Goal: Task Accomplishment & Management: Manage account settings

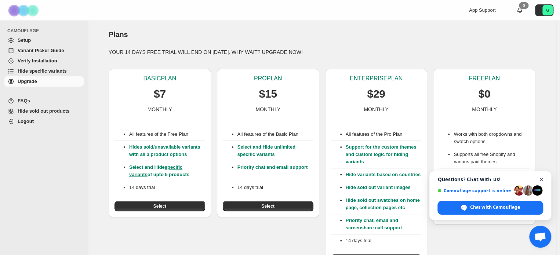
click at [541, 178] on span "Close chat" at bounding box center [541, 179] width 9 height 9
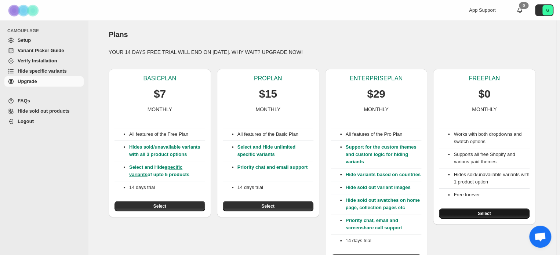
click at [476, 212] on button "Select" at bounding box center [484, 213] width 91 height 10
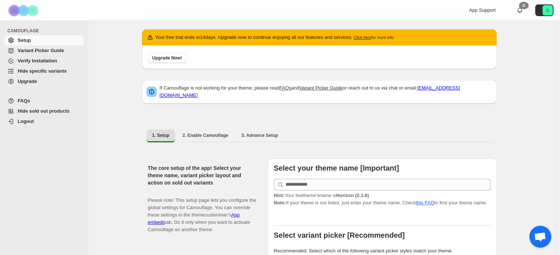
scroll to position [37, 0]
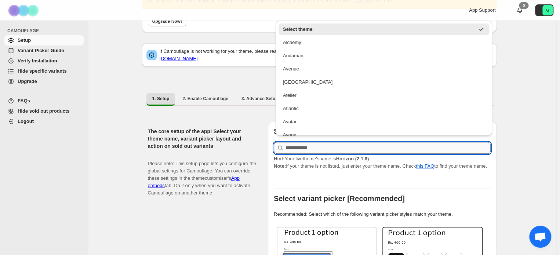
click at [326, 142] on input "text" at bounding box center [387, 148] width 205 height 12
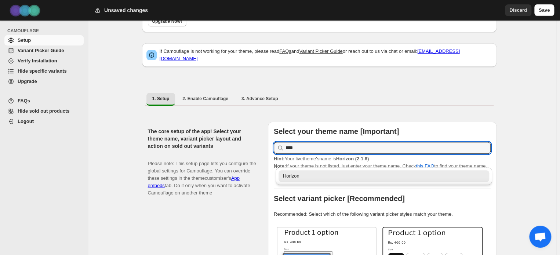
click at [319, 177] on div "Horizon" at bounding box center [384, 175] width 202 height 7
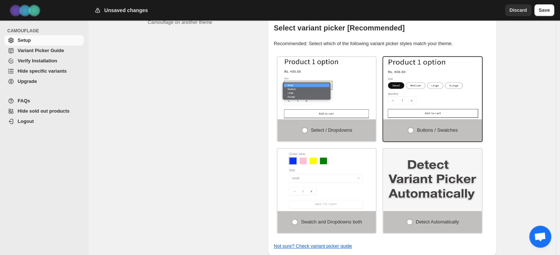
scroll to position [220, 0]
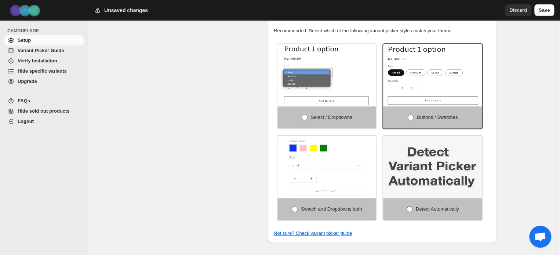
type input "*******"
click at [412, 206] on span at bounding box center [409, 209] width 6 height 6
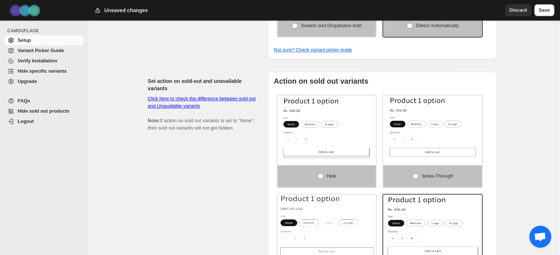
scroll to position [440, 0]
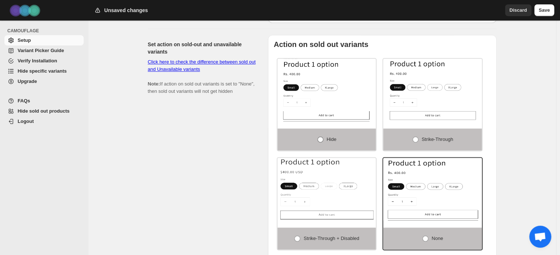
click at [321, 136] on span at bounding box center [320, 139] width 6 height 6
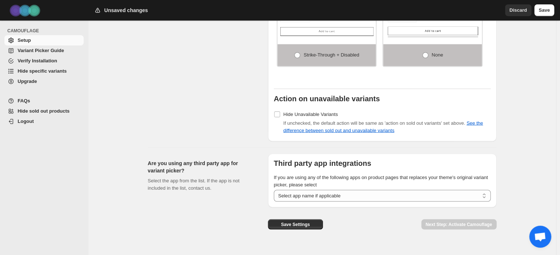
scroll to position [631, 0]
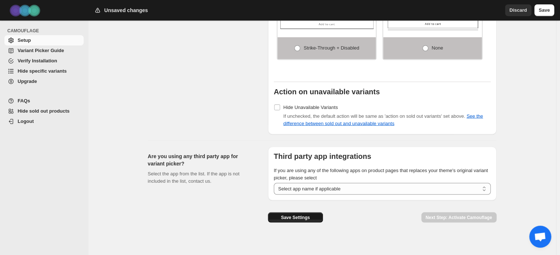
click at [311, 212] on button "Save Settings" at bounding box center [295, 217] width 55 height 10
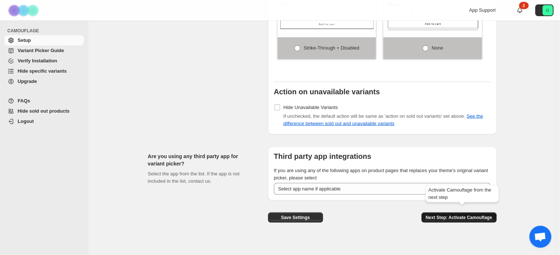
click at [452, 214] on span "Next Step: Activate Camouflage" at bounding box center [458, 217] width 66 height 6
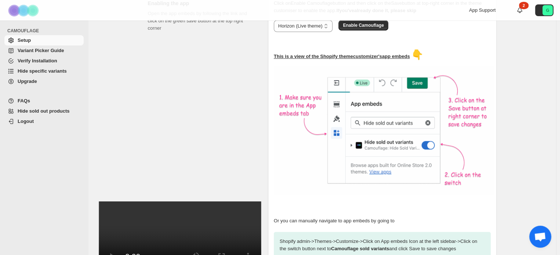
scroll to position [227, 0]
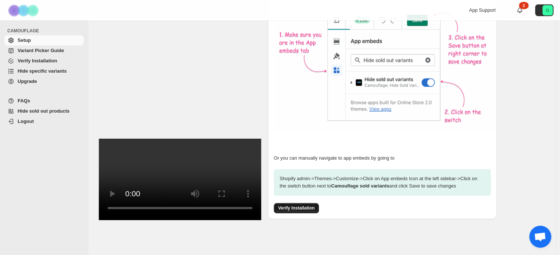
click at [295, 205] on span "Verify Installation" at bounding box center [296, 208] width 36 height 6
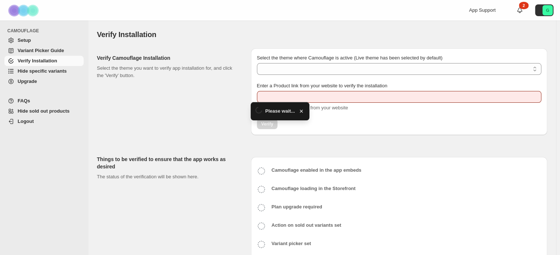
type input "**********"
select select "**********"
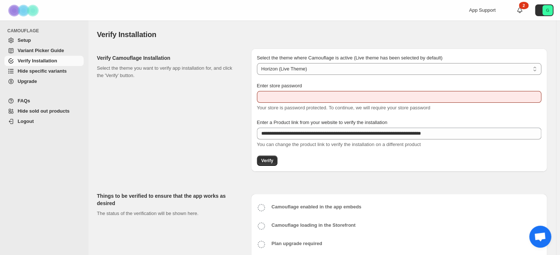
click at [220, 102] on div "Verify Camouflage Installation Select the theme you want to verify app installa…" at bounding box center [171, 109] width 148 height 123
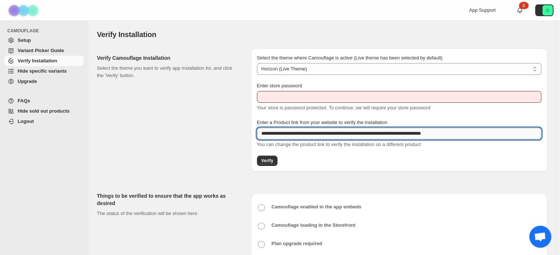
click at [301, 133] on input "**********" at bounding box center [399, 134] width 284 height 12
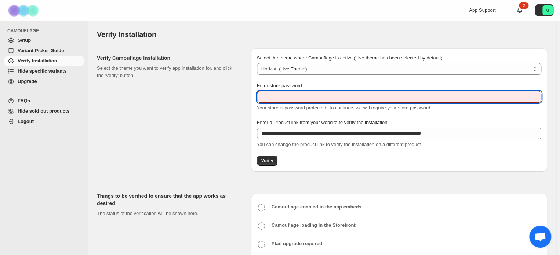
click at [278, 94] on input "Enter store password" at bounding box center [399, 97] width 284 height 12
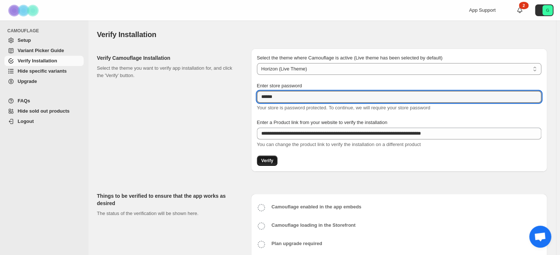
type input "******"
click at [270, 162] on span "Verify" at bounding box center [267, 161] width 12 height 6
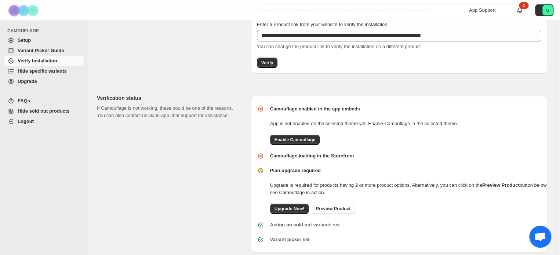
scroll to position [110, 0]
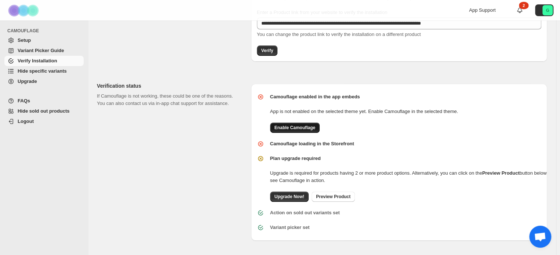
click at [302, 127] on span "Enable Camouflage" at bounding box center [294, 128] width 41 height 6
click at [334, 196] on span "Preview Product" at bounding box center [333, 197] width 34 height 6
click at [290, 125] on span "Enable Camouflage" at bounding box center [294, 128] width 41 height 6
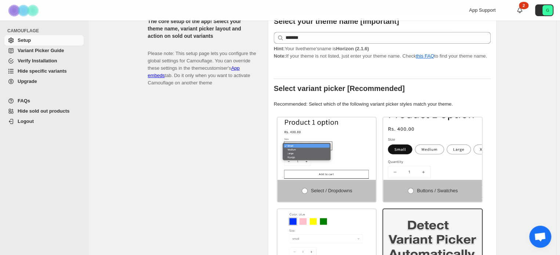
scroll to position [183, 0]
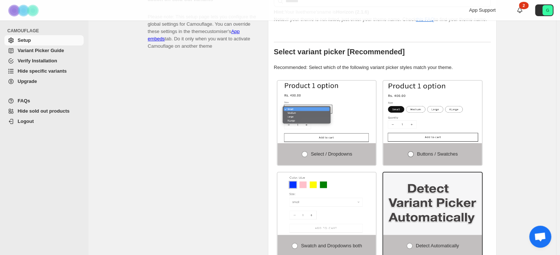
click at [413, 151] on span at bounding box center [411, 154] width 6 height 6
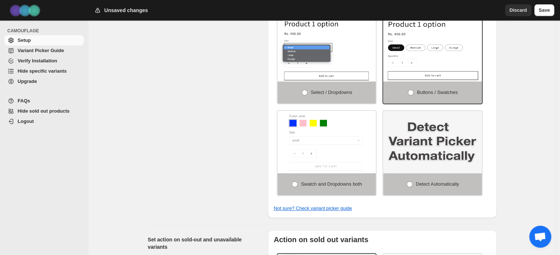
scroll to position [257, 0]
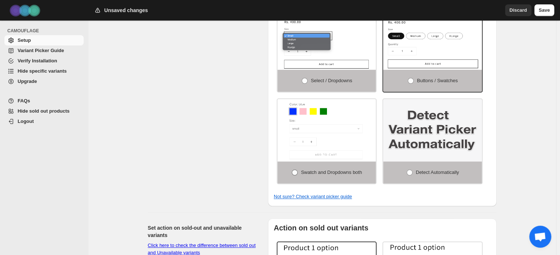
click at [297, 169] on span at bounding box center [295, 172] width 6 height 6
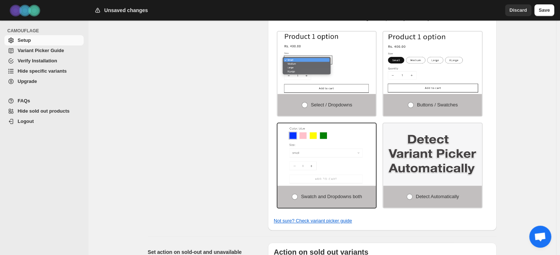
scroll to position [220, 0]
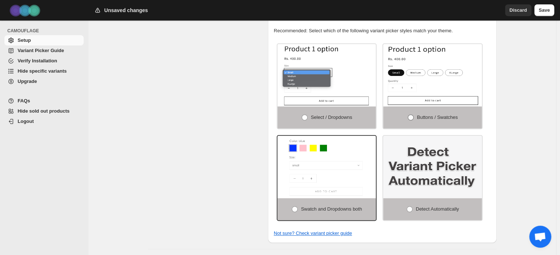
click at [412, 114] on span at bounding box center [411, 117] width 6 height 6
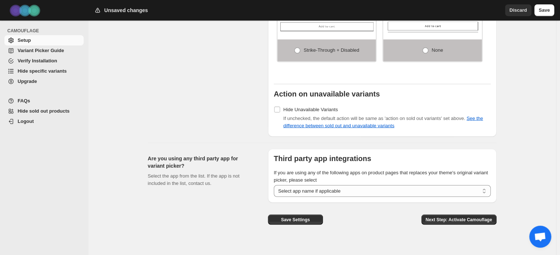
scroll to position [631, 0]
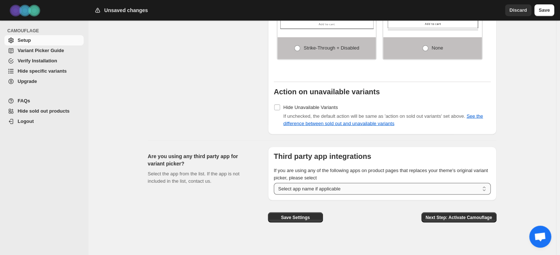
click at [335, 183] on select "**********" at bounding box center [382, 189] width 217 height 12
click at [304, 214] on span "Save Settings" at bounding box center [295, 217] width 29 height 6
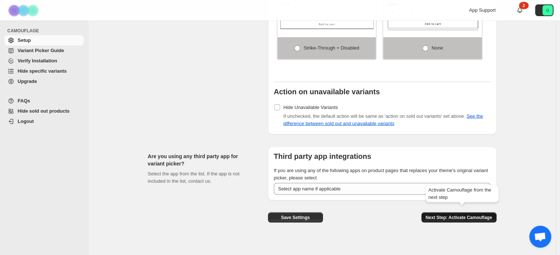
click at [461, 214] on span "Next Step: Activate Camouflage" at bounding box center [458, 217] width 66 height 6
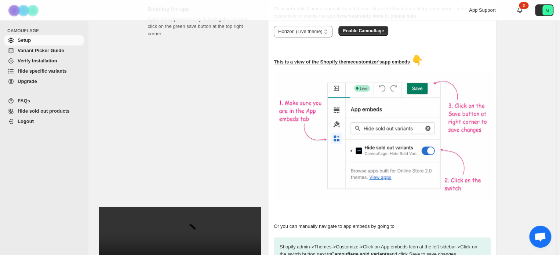
scroll to position [227, 0]
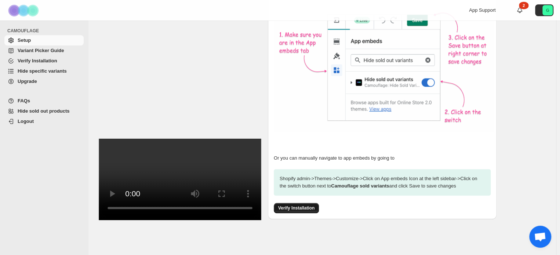
click at [303, 205] on span "Verify Installation" at bounding box center [296, 208] width 36 height 6
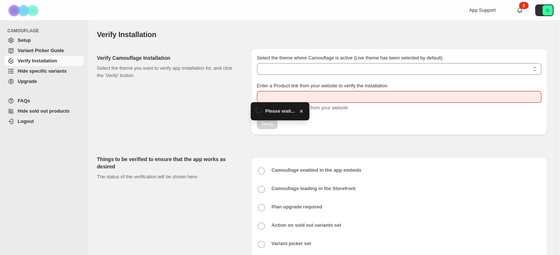
type input "**********"
select select "**********"
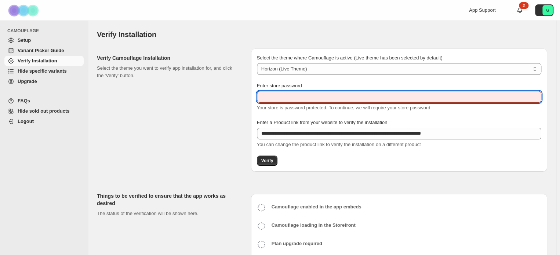
click at [300, 96] on input "Enter store password" at bounding box center [399, 97] width 284 height 12
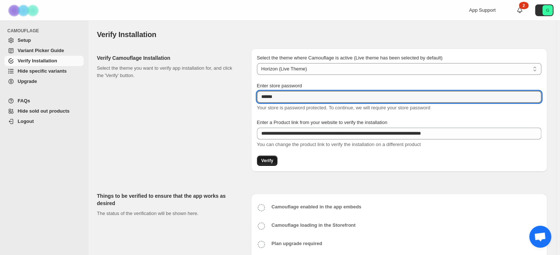
type input "******"
click at [270, 162] on span "Verify" at bounding box center [267, 161] width 12 height 6
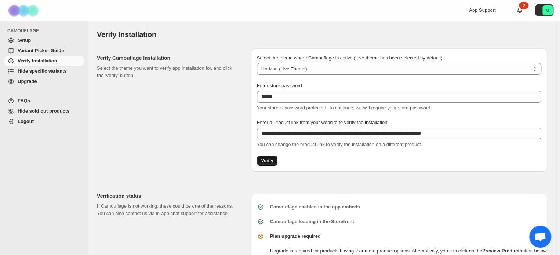
click at [274, 160] on button "Verify" at bounding box center [267, 161] width 21 height 10
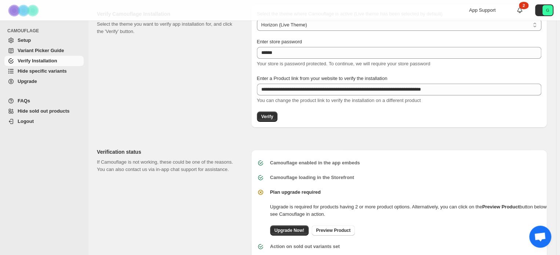
scroll to position [78, 0]
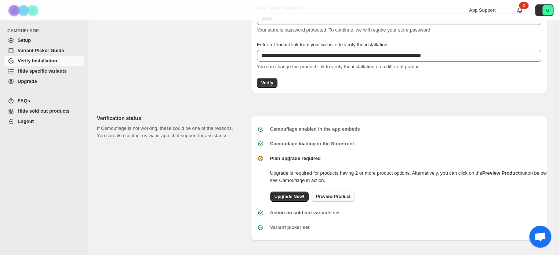
click at [334, 196] on span "Preview Product" at bounding box center [333, 197] width 34 height 6
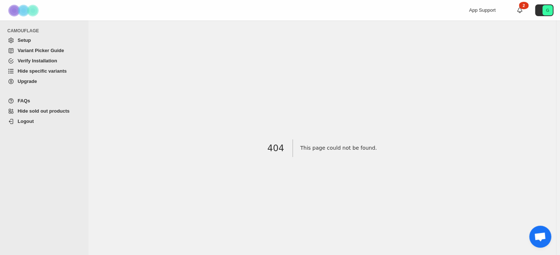
click at [50, 74] on span "Hide specific variants" at bounding box center [42, 71] width 49 height 6
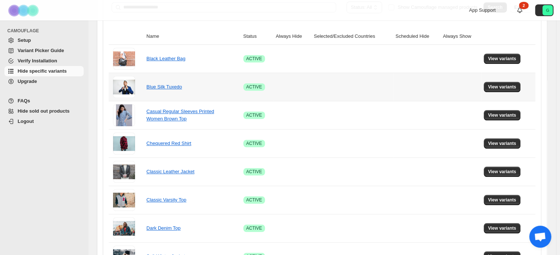
scroll to position [257, 0]
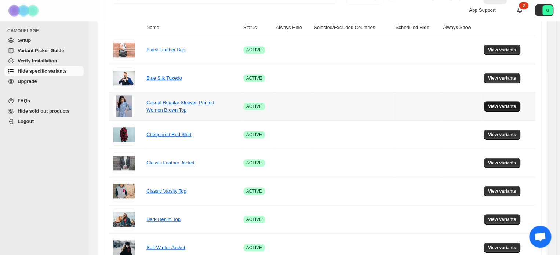
click at [500, 107] on span "View variants" at bounding box center [502, 106] width 28 height 6
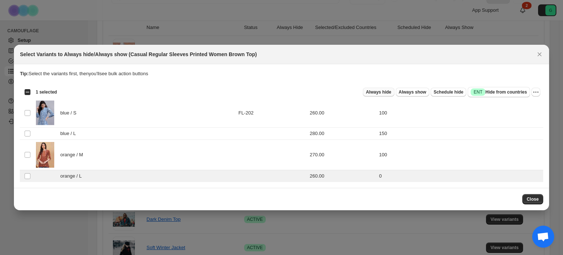
click at [387, 91] on span "Always hide" at bounding box center [378, 92] width 25 height 6
click at [535, 201] on span "Close" at bounding box center [533, 199] width 12 height 6
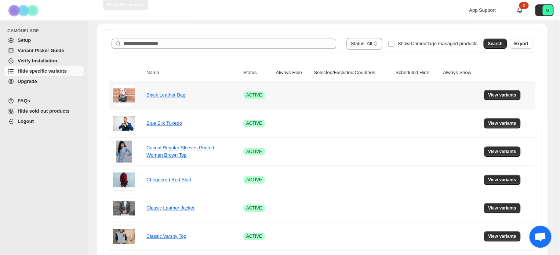
scroll to position [220, 0]
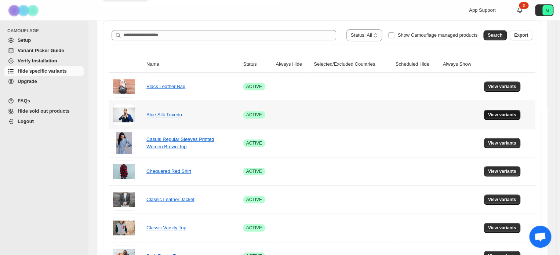
click at [501, 112] on span "View variants" at bounding box center [502, 115] width 28 height 6
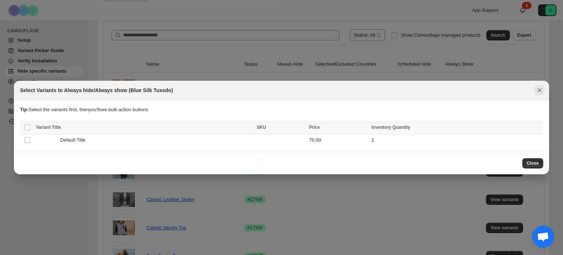
click at [538, 90] on icon "Close" at bounding box center [539, 90] width 7 height 7
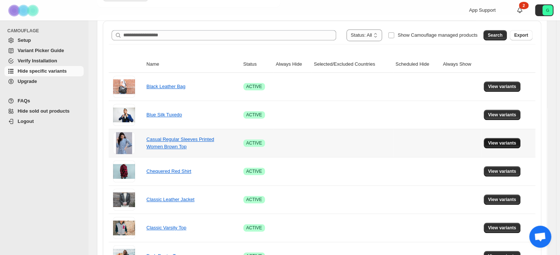
click at [497, 140] on span "View variants" at bounding box center [502, 143] width 28 height 6
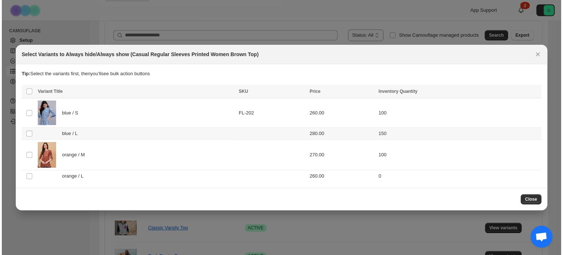
scroll to position [0, 0]
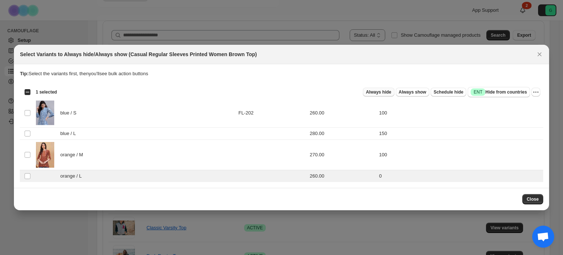
click at [387, 91] on span "Always hide" at bounding box center [378, 92] width 25 height 6
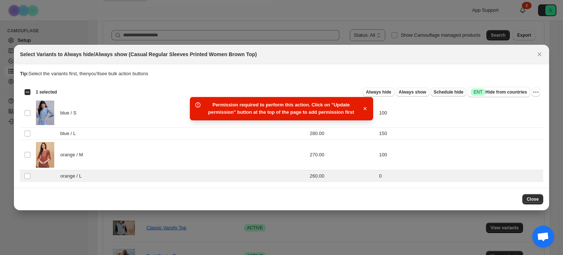
click at [448, 94] on span "Schedule hide" at bounding box center [449, 92] width 30 height 6
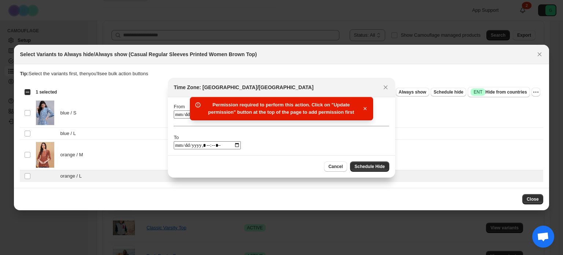
click at [365, 109] on icon "button" at bounding box center [365, 108] width 7 height 7
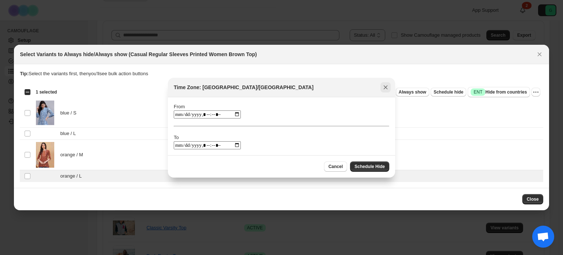
click at [387, 83] on button "Close" at bounding box center [386, 87] width 10 height 10
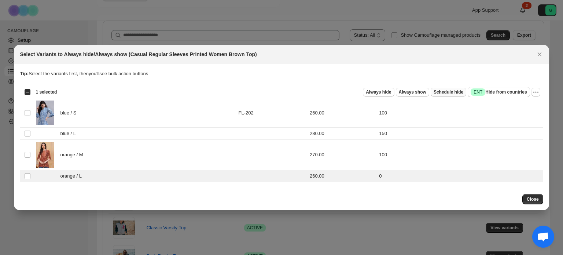
click at [446, 91] on span "Schedule hide" at bounding box center [449, 92] width 30 height 6
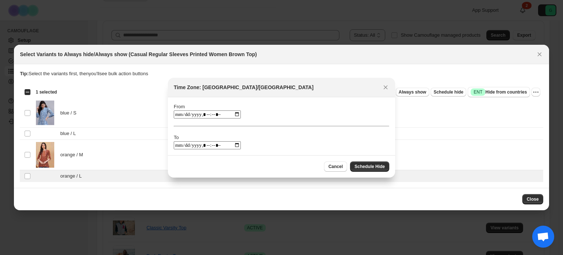
click at [231, 114] on input ":r1g:" at bounding box center [207, 114] width 67 height 8
type input "**********"
click at [266, 103] on div "From To" at bounding box center [282, 126] width 216 height 46
click at [230, 143] on input ":r1g:" at bounding box center [207, 145] width 67 height 8
type input "**********"
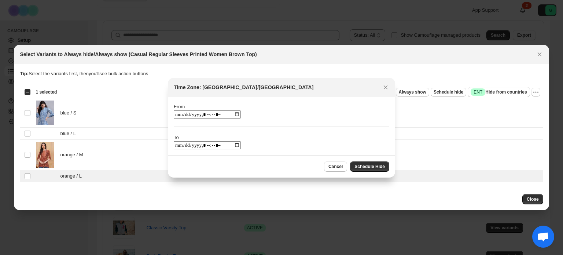
click at [343, 143] on div "From To" at bounding box center [282, 126] width 216 height 46
click at [371, 167] on span "Schedule Hide" at bounding box center [370, 167] width 30 height 6
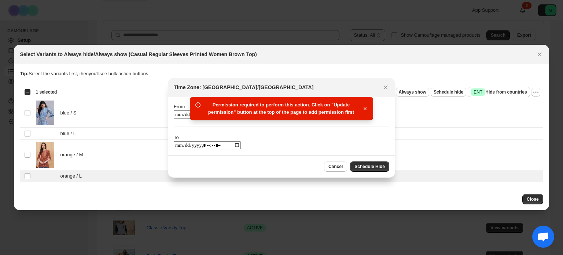
click at [364, 110] on icon "button" at bounding box center [365, 108] width 7 height 7
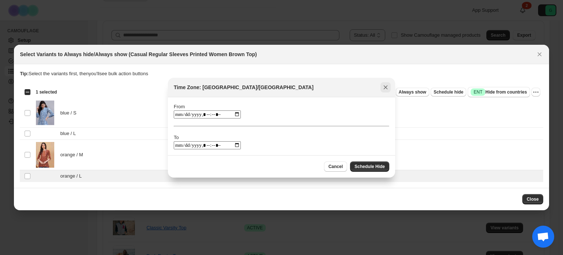
click at [384, 88] on icon "Close" at bounding box center [385, 87] width 7 height 7
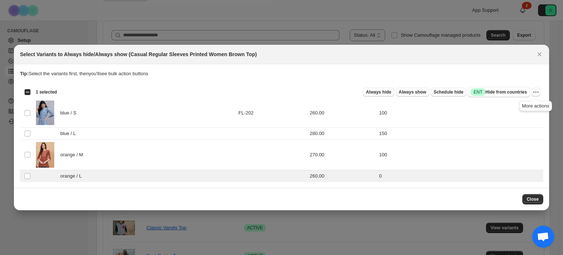
click at [536, 91] on icon "More actions" at bounding box center [536, 91] width 7 height 7
click at [464, 179] on td "0" at bounding box center [460, 176] width 166 height 12
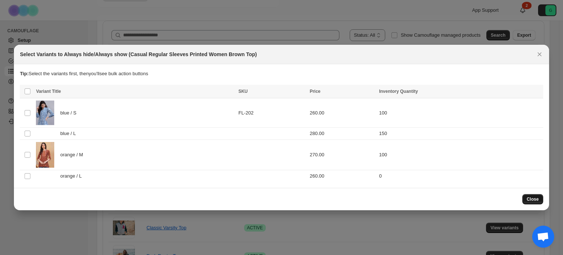
click at [528, 199] on span "Close" at bounding box center [533, 199] width 12 height 6
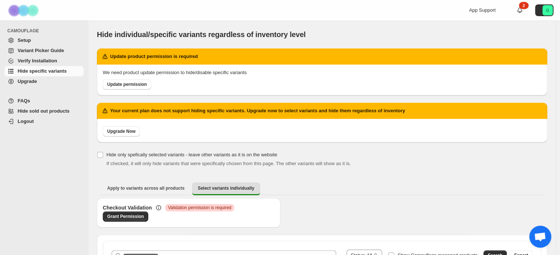
scroll to position [73, 0]
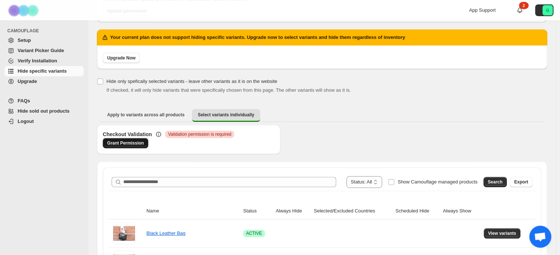
click at [134, 143] on span "Grant Permission" at bounding box center [125, 143] width 37 height 6
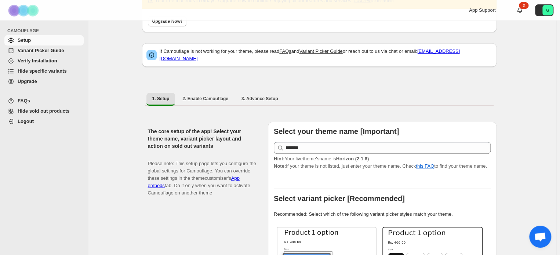
scroll to position [73, 0]
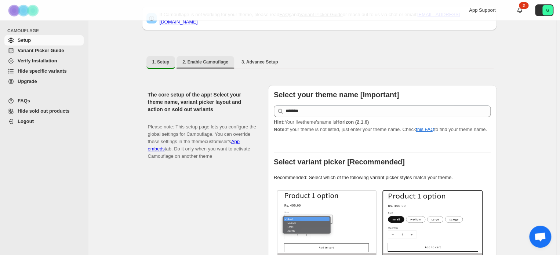
click at [215, 61] on span "2. Enable Camouflage" at bounding box center [205, 62] width 46 height 6
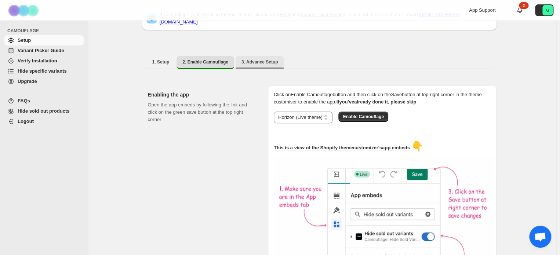
click at [252, 59] on span "3. Advance Setup" at bounding box center [259, 62] width 37 height 6
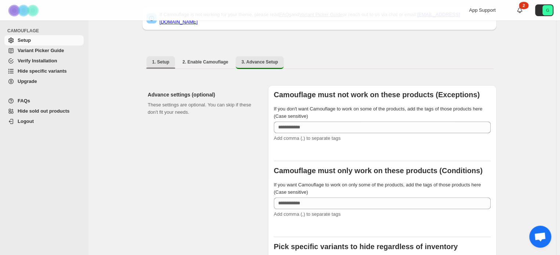
click at [164, 59] on span "1. Setup" at bounding box center [160, 62] width 17 height 6
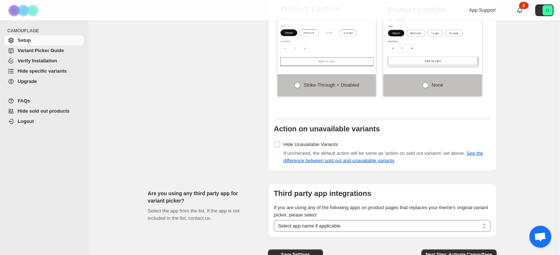
scroll to position [631, 0]
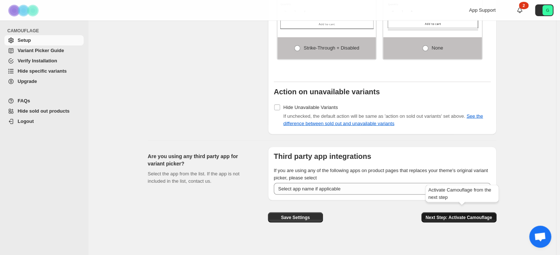
click at [462, 214] on span "Next Step: Activate Camouflage" at bounding box center [458, 217] width 66 height 6
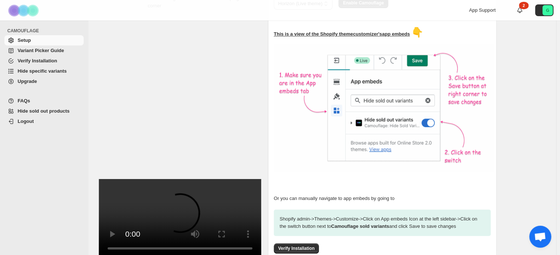
scroll to position [227, 0]
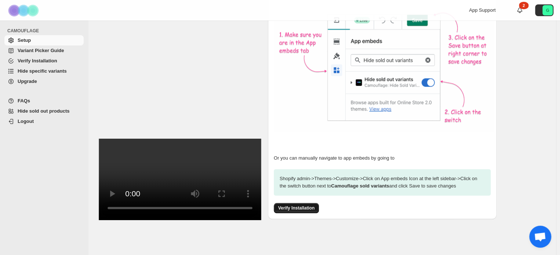
click at [307, 205] on span "Verify Installation" at bounding box center [296, 208] width 36 height 6
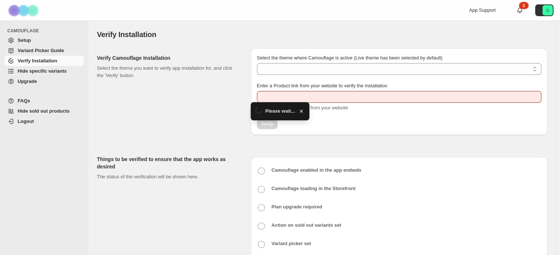
type input "**********"
select select "**********"
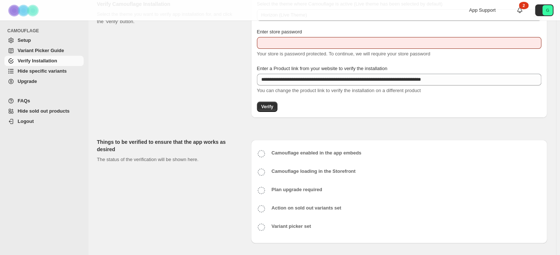
scroll to position [54, 0]
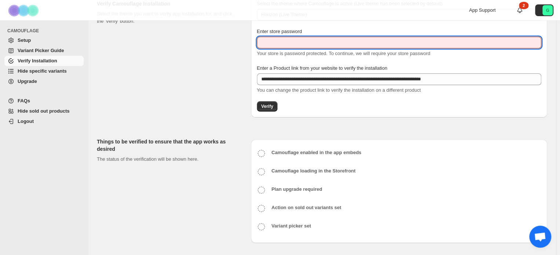
click at [302, 43] on input "Enter store password" at bounding box center [399, 43] width 284 height 12
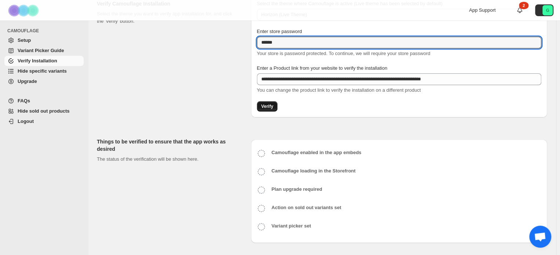
type input "******"
click at [272, 107] on span "Verify" at bounding box center [267, 106] width 12 height 6
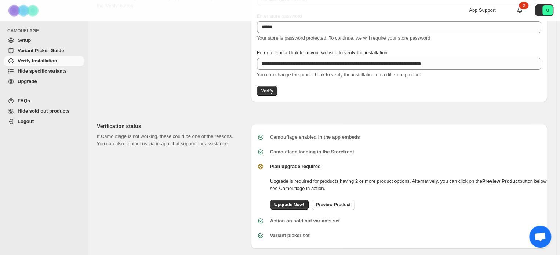
scroll to position [78, 0]
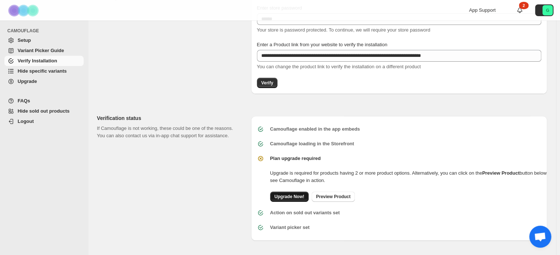
click at [295, 198] on span "Upgrade Now!" at bounding box center [289, 197] width 30 height 6
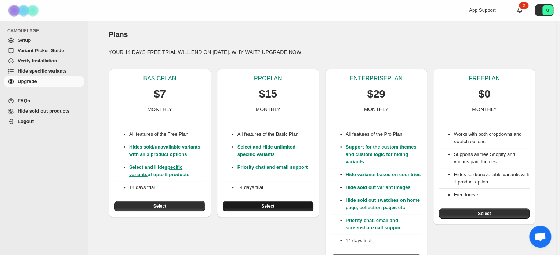
click at [266, 205] on span "Select" at bounding box center [267, 206] width 13 height 6
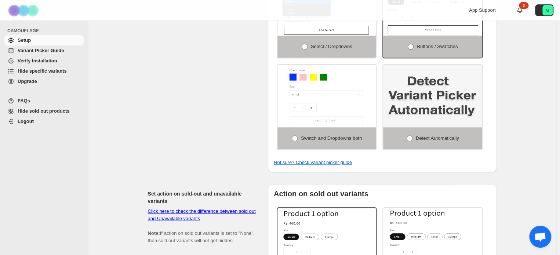
scroll to position [257, 0]
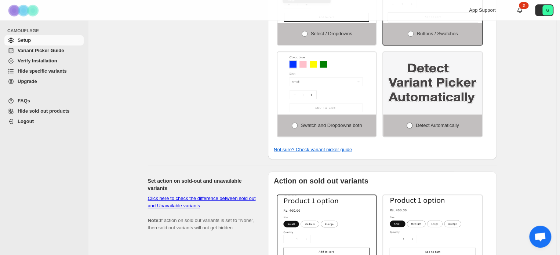
click at [412, 123] on span at bounding box center [409, 126] width 6 height 6
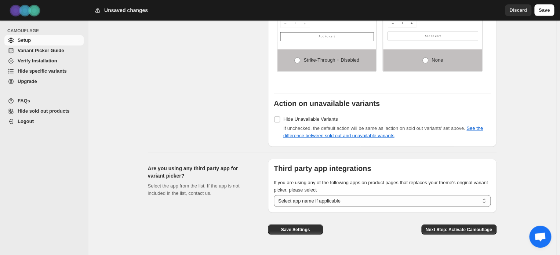
scroll to position [583, 0]
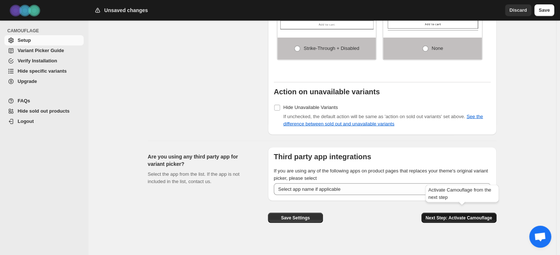
click at [456, 215] on span "Next Step: Activate Camouflage" at bounding box center [458, 218] width 66 height 6
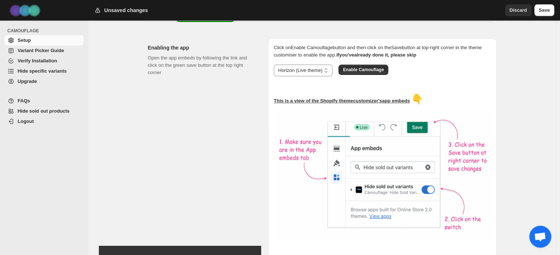
scroll to position [70, 0]
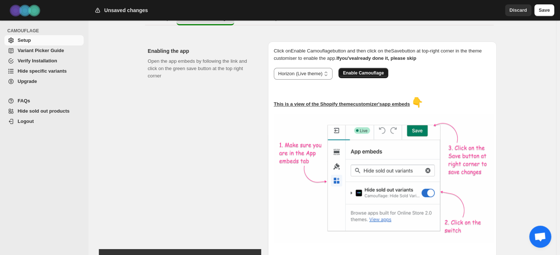
click at [360, 70] on span "Enable Camouflage" at bounding box center [363, 73] width 41 height 6
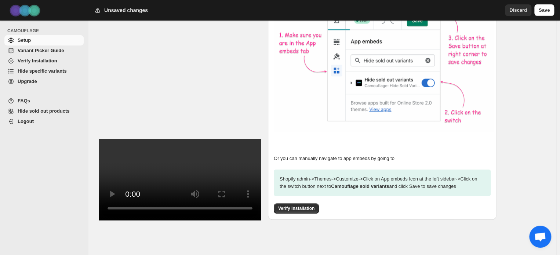
click at [36, 73] on span "Hide specific variants" at bounding box center [42, 71] width 49 height 6
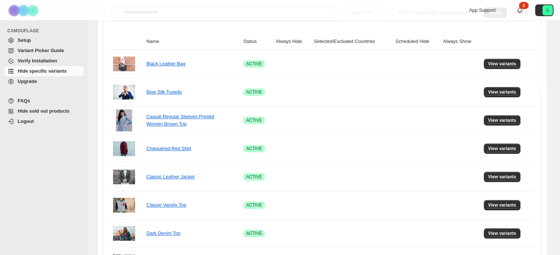
scroll to position [147, 0]
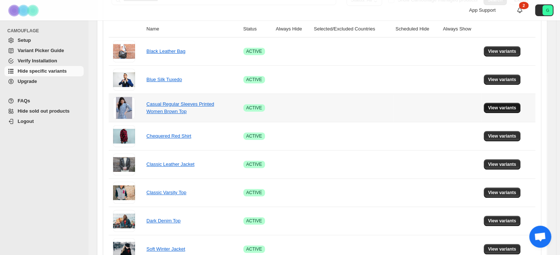
click at [505, 107] on span "View variants" at bounding box center [502, 108] width 28 height 6
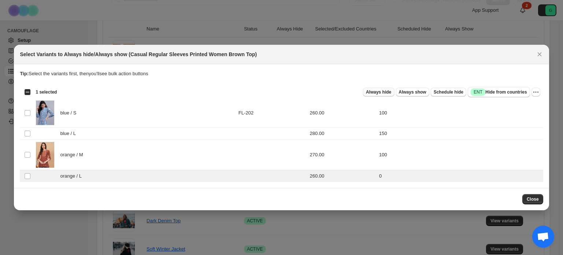
click at [390, 92] on span "Always hide" at bounding box center [378, 92] width 25 height 6
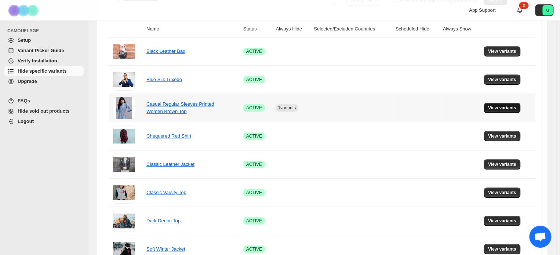
click at [507, 107] on span "View variants" at bounding box center [502, 108] width 28 height 6
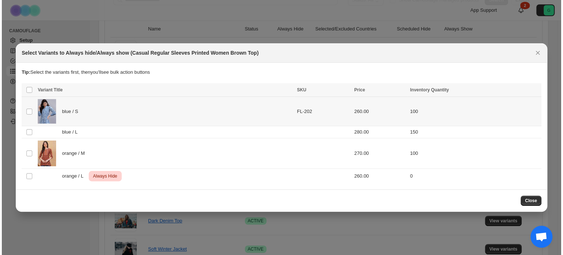
scroll to position [0, 0]
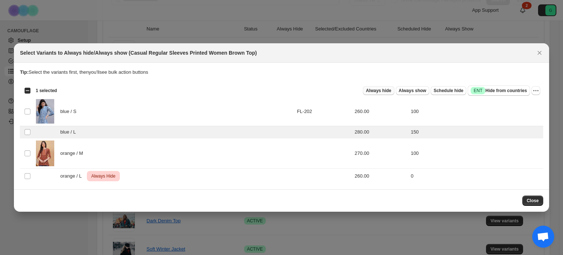
click at [378, 90] on span "Always hide" at bounding box center [378, 91] width 25 height 6
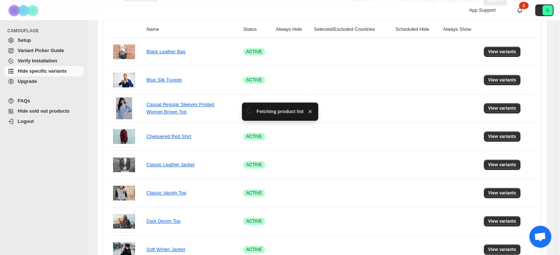
scroll to position [147, 0]
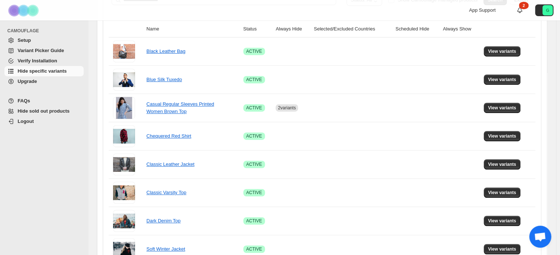
click at [35, 113] on span "Hide sold out products" at bounding box center [44, 111] width 52 height 6
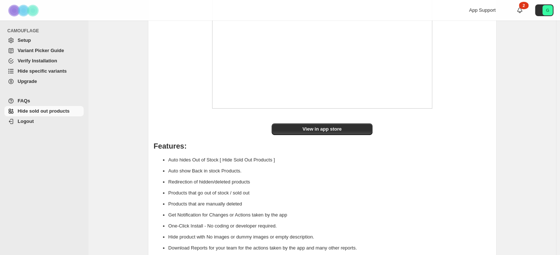
scroll to position [73, 0]
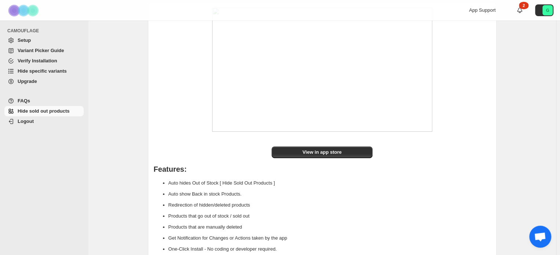
click at [21, 62] on span "Verify Installation" at bounding box center [38, 61] width 40 height 6
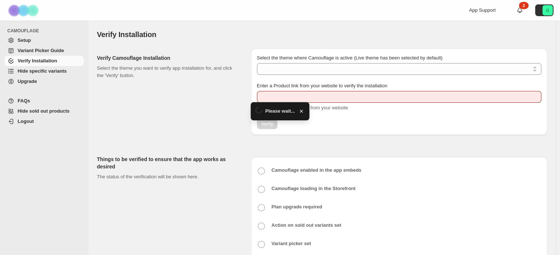
type input "**********"
select select "**********"
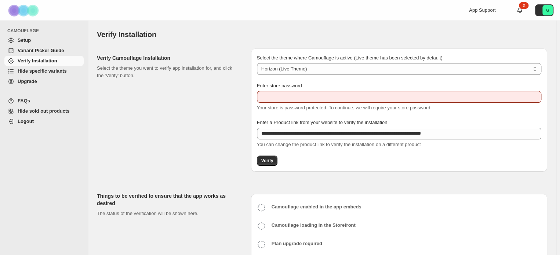
click at [30, 71] on span "Hide specific variants" at bounding box center [42, 71] width 49 height 6
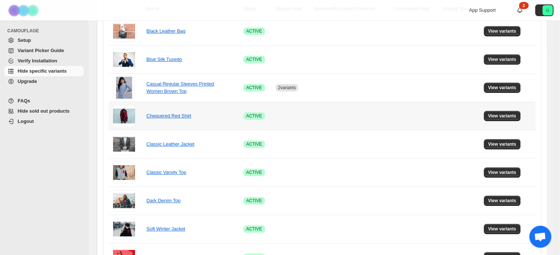
scroll to position [183, 0]
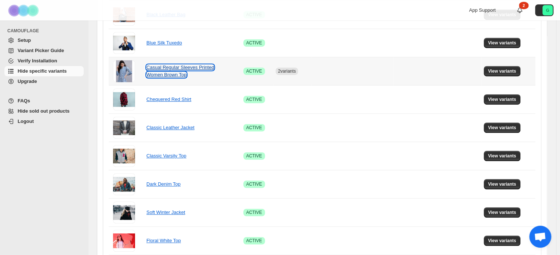
click at [173, 69] on link "Casual Regular Sleeves Printed Women Brown Top" at bounding box center [179, 71] width 67 height 13
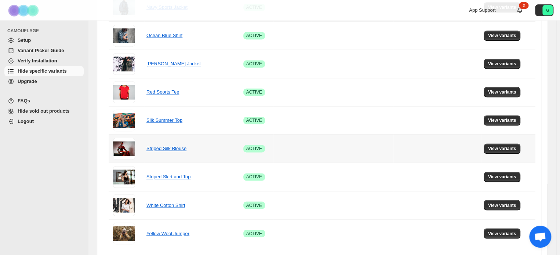
scroll to position [489, 0]
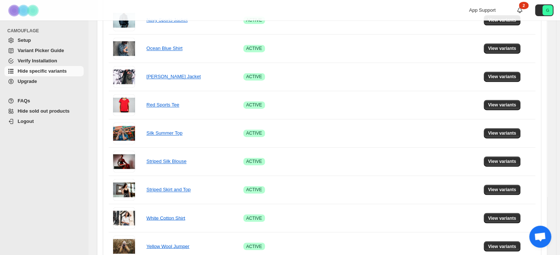
click at [23, 39] on span "Setup" at bounding box center [24, 40] width 13 height 6
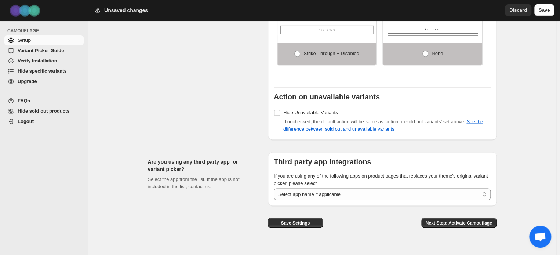
scroll to position [583, 0]
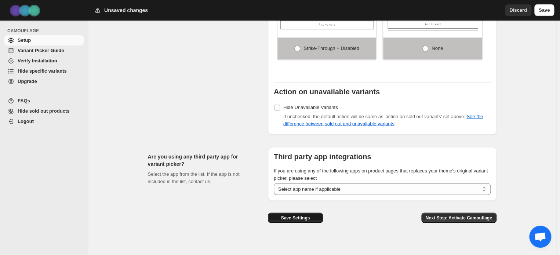
click at [302, 215] on span "Save Settings" at bounding box center [295, 218] width 29 height 6
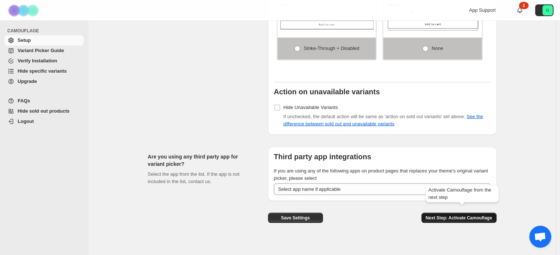
click at [443, 215] on span "Next Step: Activate Camouflage" at bounding box center [458, 218] width 66 height 6
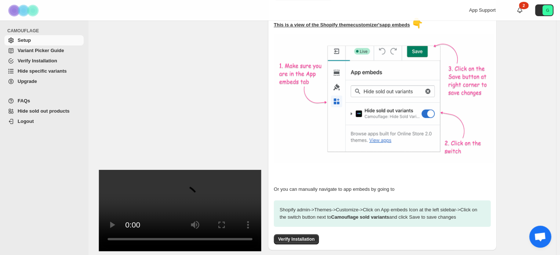
scroll to position [104, 0]
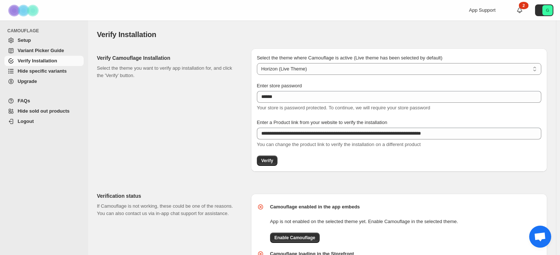
scroll to position [110, 0]
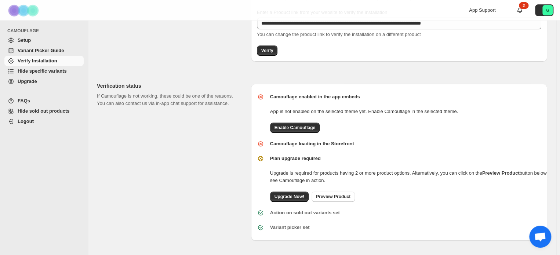
click at [37, 72] on span "Hide specific variants" at bounding box center [42, 71] width 49 height 6
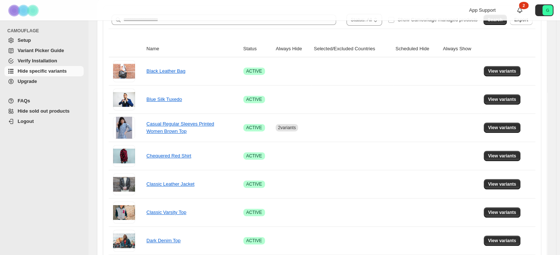
scroll to position [147, 0]
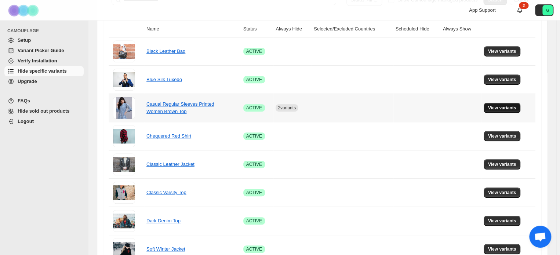
click at [497, 110] on span "View variants" at bounding box center [502, 108] width 28 height 6
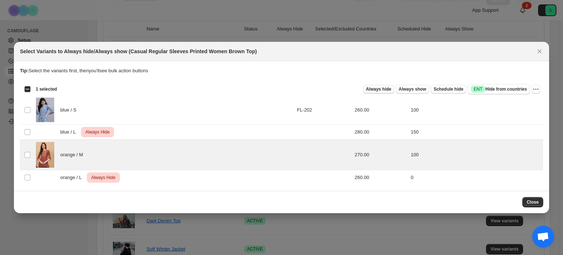
click at [389, 89] on span "Always hide" at bounding box center [378, 89] width 25 height 6
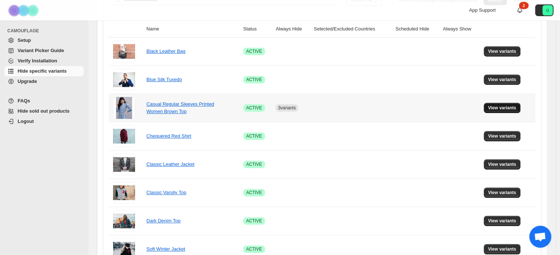
click at [499, 105] on span "View variants" at bounding box center [502, 108] width 28 height 6
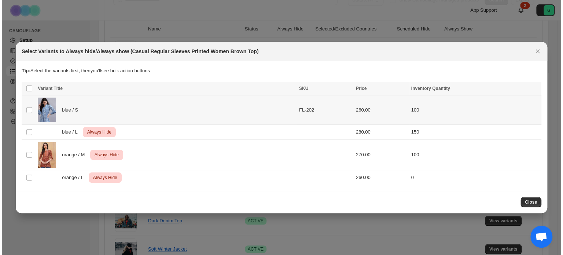
scroll to position [0, 0]
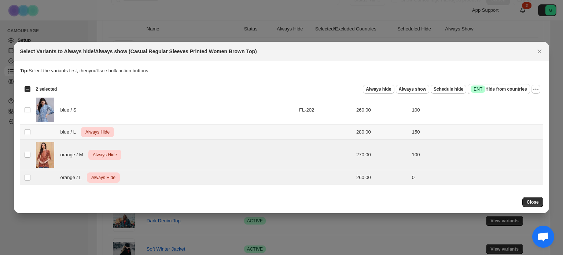
click at [243, 139] on td "blue / L Critical Always Hide" at bounding box center [165, 132] width 263 height 15
click at [538, 55] on icon "Close" at bounding box center [539, 51] width 7 height 7
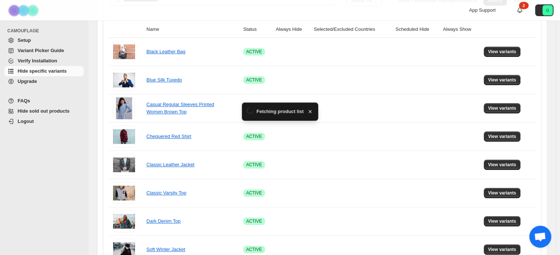
scroll to position [147, 0]
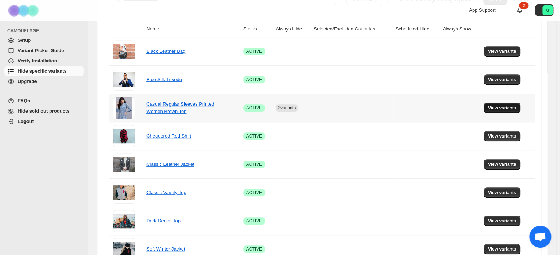
click at [498, 110] on button "View variants" at bounding box center [501, 108] width 37 height 10
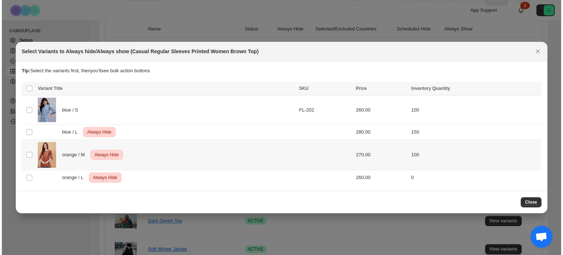
scroll to position [0, 0]
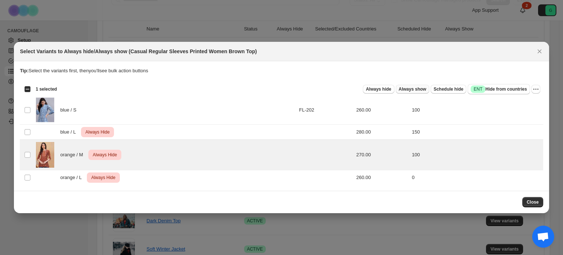
click at [415, 89] on span "Always show" at bounding box center [413, 89] width 28 height 6
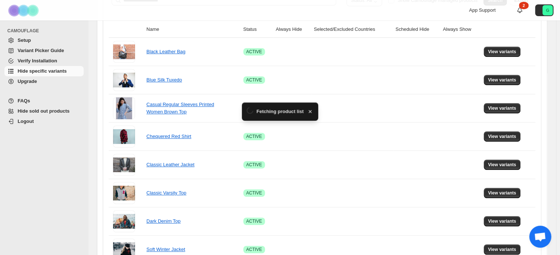
scroll to position [147, 0]
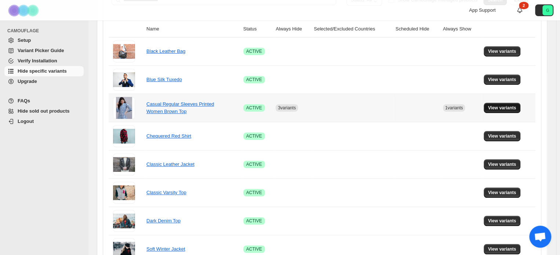
click at [504, 108] on span "View variants" at bounding box center [502, 108] width 28 height 6
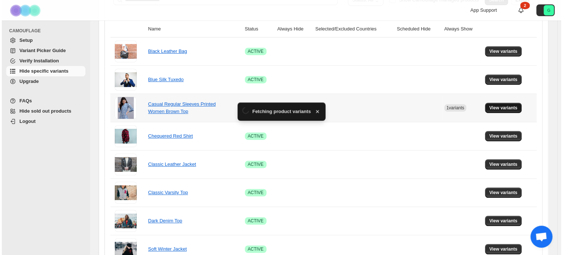
scroll to position [0, 0]
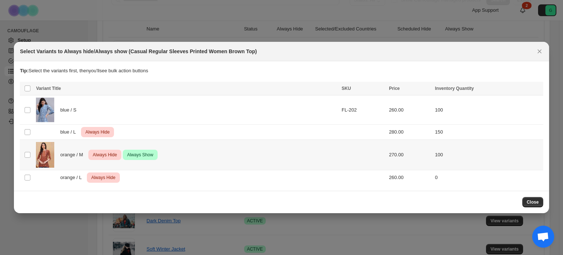
click at [103, 154] on span "Always Hide" at bounding box center [104, 154] width 27 height 9
click at [383, 90] on span "Always hide" at bounding box center [378, 89] width 25 height 6
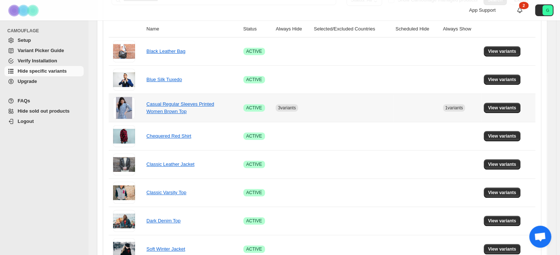
scroll to position [73, 0]
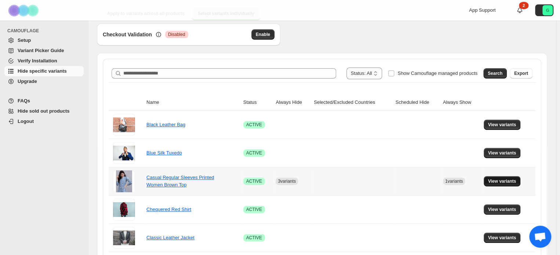
click at [506, 180] on span "View variants" at bounding box center [502, 181] width 28 height 6
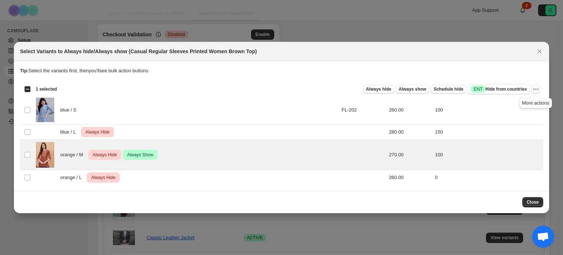
click at [536, 89] on icon "More actions" at bounding box center [536, 88] width 7 height 7
click at [505, 104] on span "Undo always hide" at bounding box center [502, 104] width 38 height 6
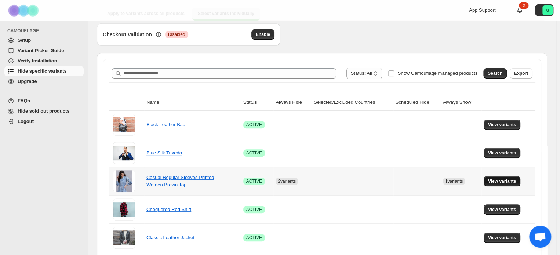
click at [512, 179] on span "View variants" at bounding box center [502, 181] width 28 height 6
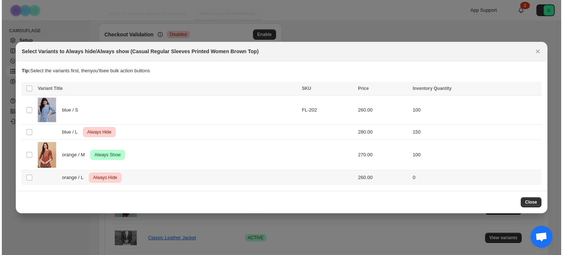
scroll to position [0, 0]
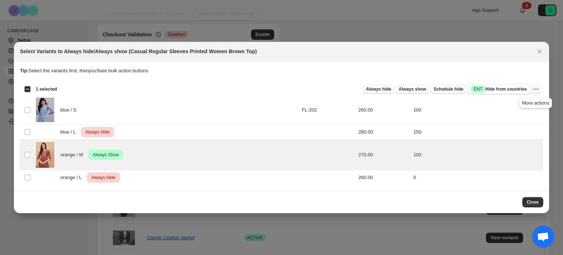
click at [535, 90] on icon "More actions" at bounding box center [536, 88] width 7 height 7
click at [515, 118] on span "Undo always show" at bounding box center [503, 116] width 40 height 6
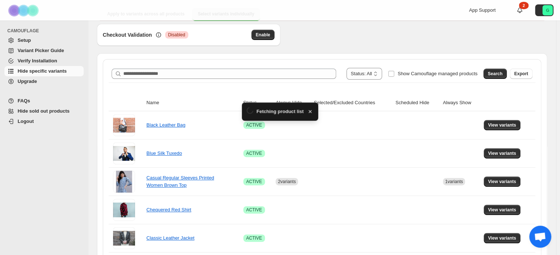
scroll to position [73, 0]
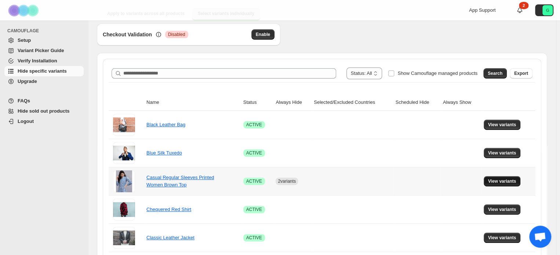
click at [498, 180] on span "View variants" at bounding box center [502, 181] width 28 height 6
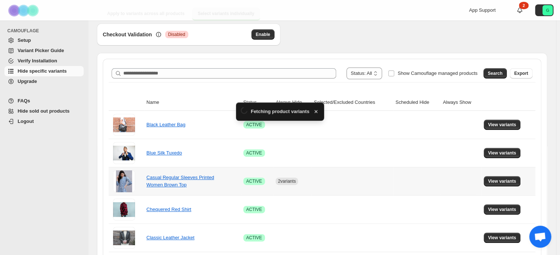
scroll to position [0, 0]
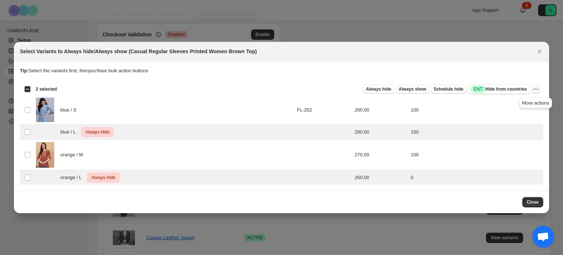
click at [534, 89] on icon "More actions" at bounding box center [534, 88] width 1 height 1
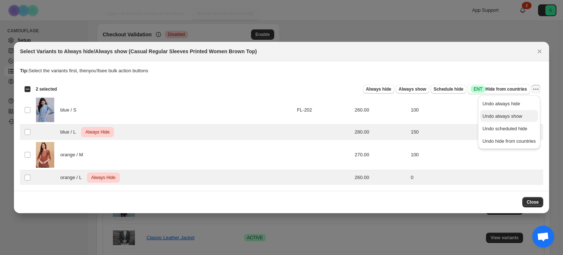
click at [508, 116] on span "Undo always show" at bounding box center [503, 116] width 40 height 6
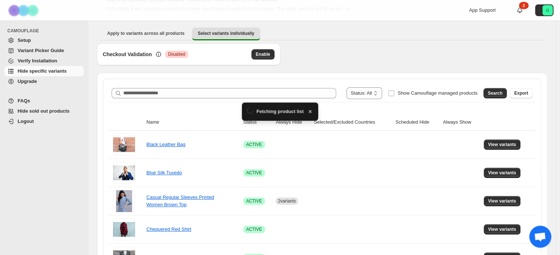
scroll to position [73, 0]
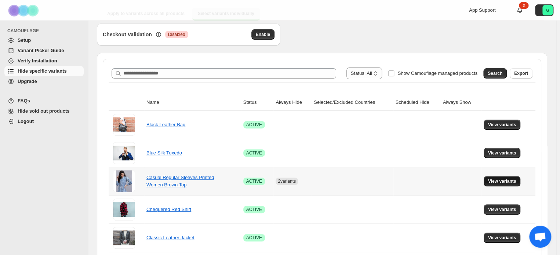
click at [496, 177] on button "View variants" at bounding box center [501, 181] width 37 height 10
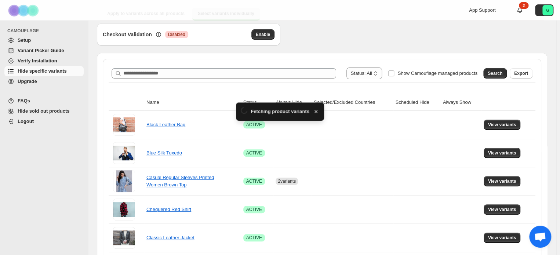
scroll to position [0, 0]
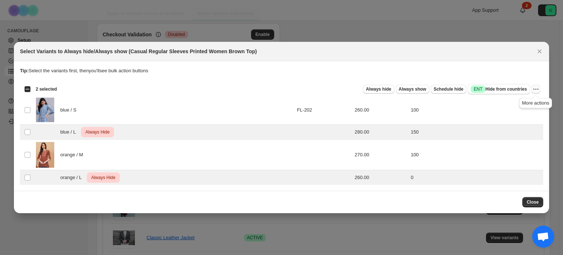
click at [538, 88] on icon "More actions" at bounding box center [536, 88] width 7 height 7
click at [511, 100] on span "Undo always hide" at bounding box center [509, 103] width 53 height 7
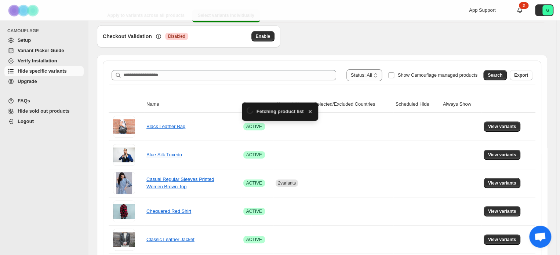
scroll to position [73, 0]
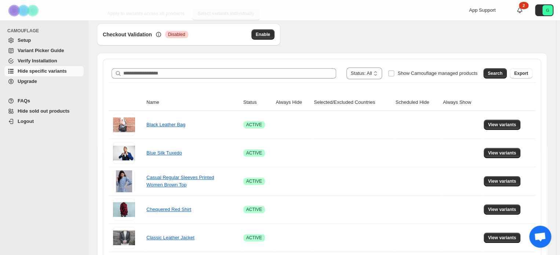
click at [22, 43] on span "Setup" at bounding box center [24, 40] width 13 height 6
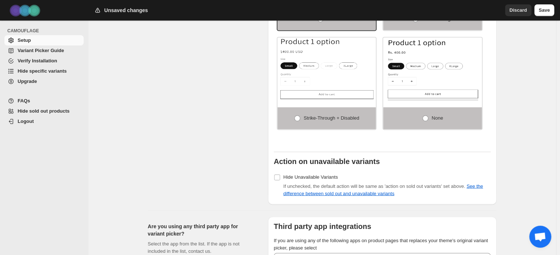
scroll to position [583, 0]
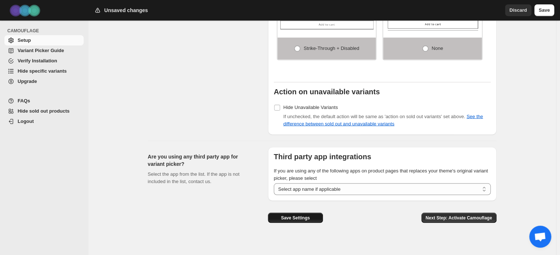
click at [295, 215] on button "Save Settings" at bounding box center [295, 217] width 55 height 10
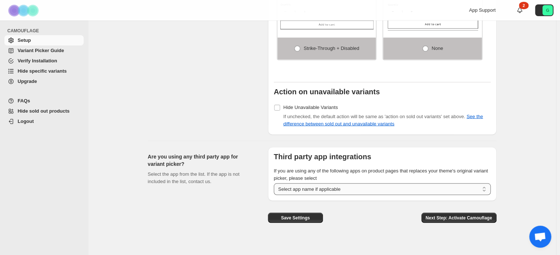
click at [368, 183] on select "**********" at bounding box center [382, 189] width 217 height 12
select select "**********"
click at [275, 183] on select "**********" at bounding box center [382, 189] width 217 height 12
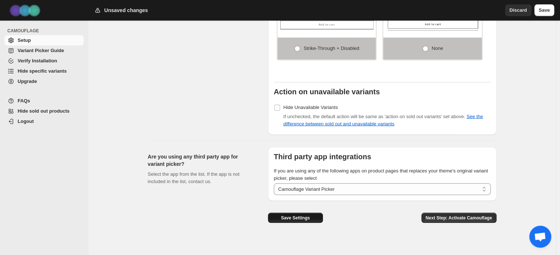
click at [304, 215] on span "Save Settings" at bounding box center [295, 218] width 29 height 6
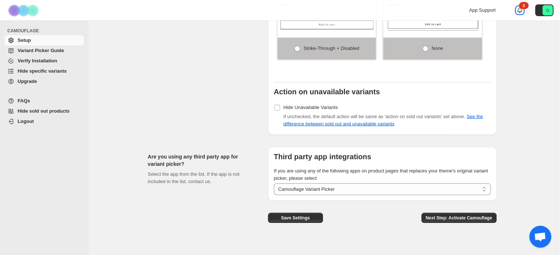
click at [523, 10] on icon at bounding box center [519, 10] width 7 height 7
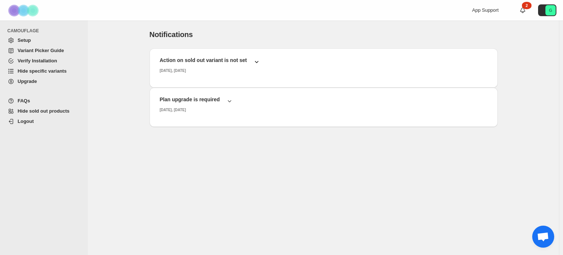
click at [253, 62] on icon "button" at bounding box center [256, 61] width 7 height 7
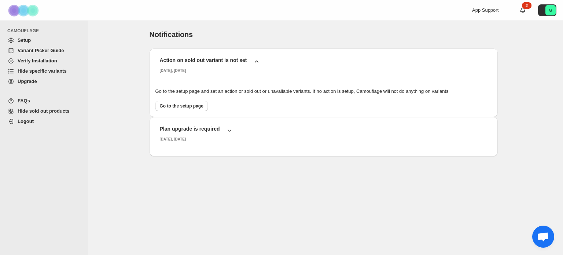
click at [253, 62] on icon "button" at bounding box center [256, 61] width 7 height 7
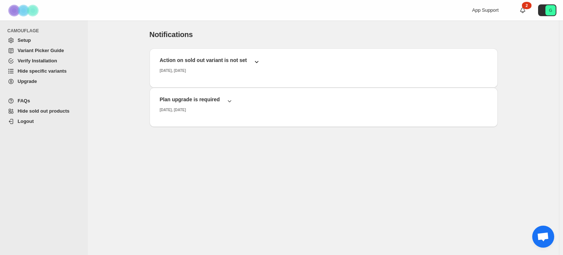
click at [253, 62] on icon "button" at bounding box center [256, 61] width 7 height 7
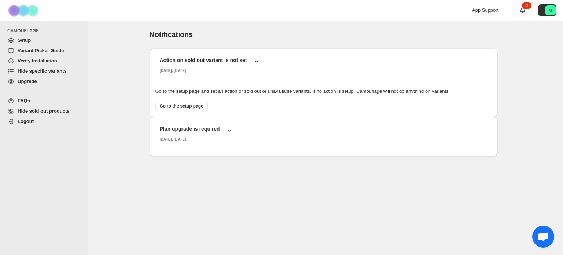
click at [253, 62] on icon "button" at bounding box center [256, 61] width 7 height 7
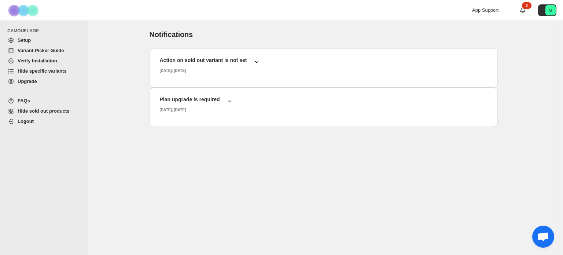
click at [29, 41] on span "Setup" at bounding box center [24, 40] width 13 height 6
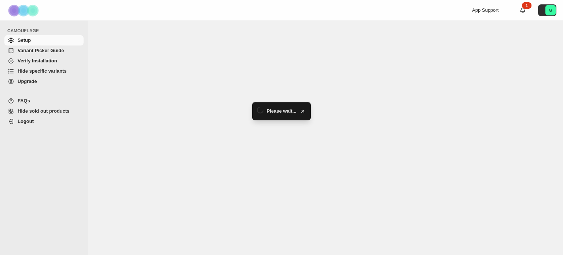
select select "**********"
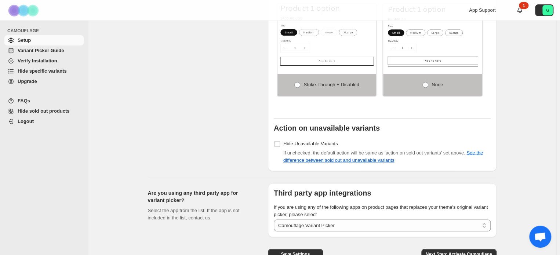
scroll to position [583, 0]
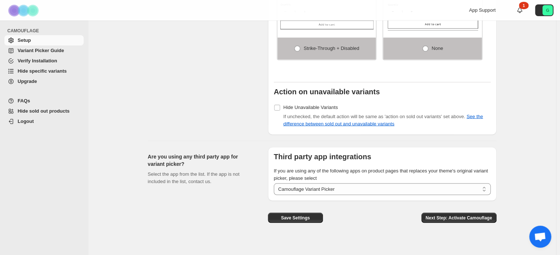
click at [39, 71] on span "Hide specific variants" at bounding box center [42, 71] width 49 height 6
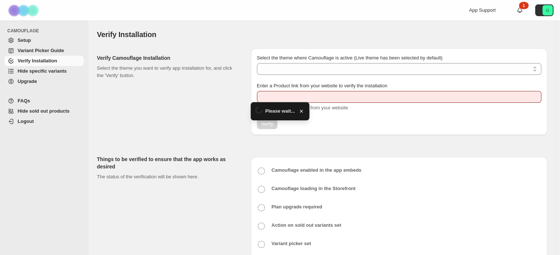
type input "**********"
select select "**********"
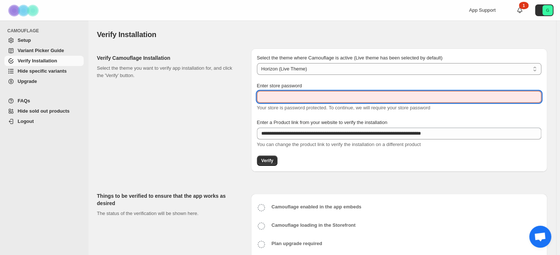
click at [295, 94] on input "Enter store password" at bounding box center [399, 97] width 284 height 12
type input "******"
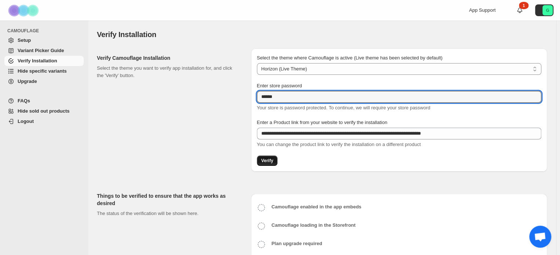
click at [271, 161] on span "Verify" at bounding box center [267, 161] width 12 height 6
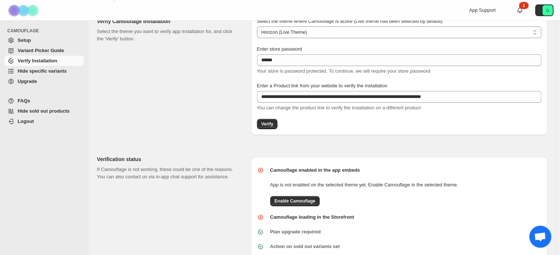
scroll to position [70, 0]
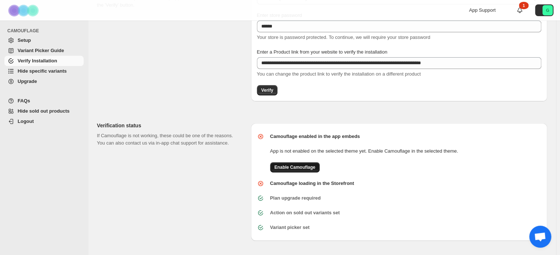
click at [300, 167] on span "Enable Camouflage" at bounding box center [294, 167] width 41 height 6
click at [53, 70] on span "Hide specific variants" at bounding box center [42, 71] width 49 height 6
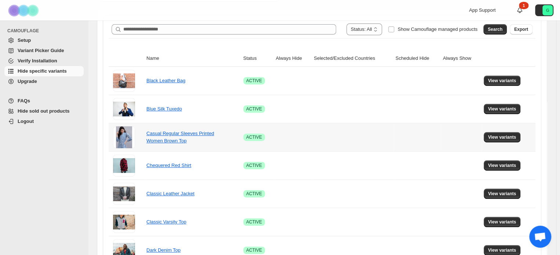
scroll to position [147, 0]
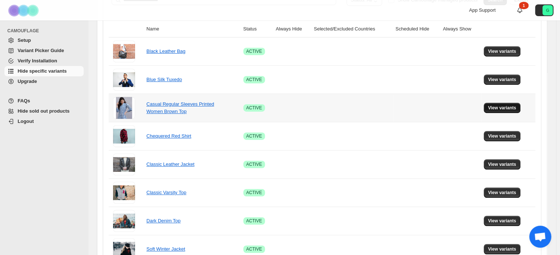
click at [511, 107] on span "View variants" at bounding box center [502, 108] width 28 height 6
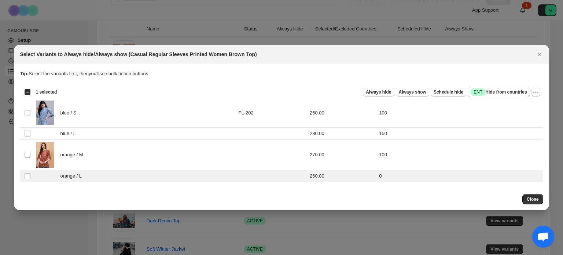
click at [379, 92] on span "Always hide" at bounding box center [378, 92] width 25 height 6
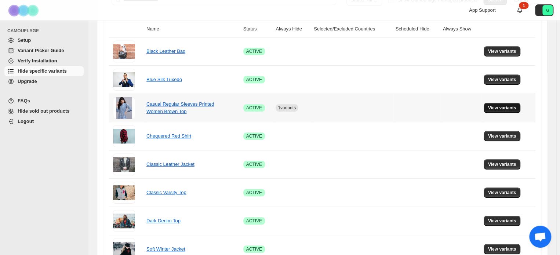
click at [514, 106] on span "View variants" at bounding box center [502, 108] width 28 height 6
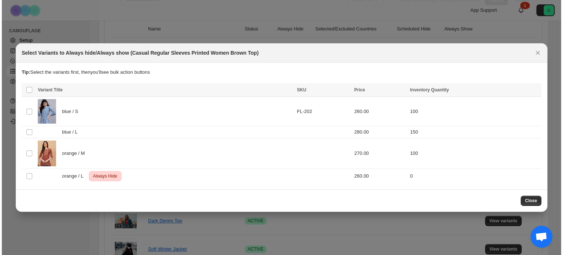
scroll to position [0, 0]
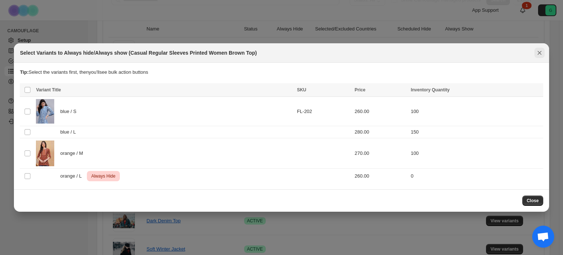
click at [541, 55] on icon "Close" at bounding box center [539, 52] width 7 height 7
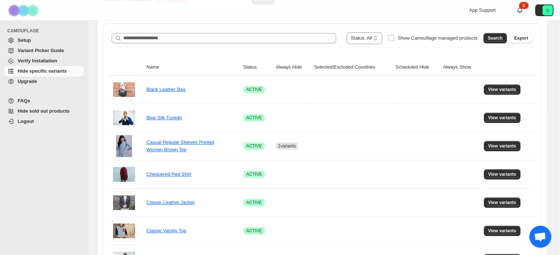
scroll to position [110, 0]
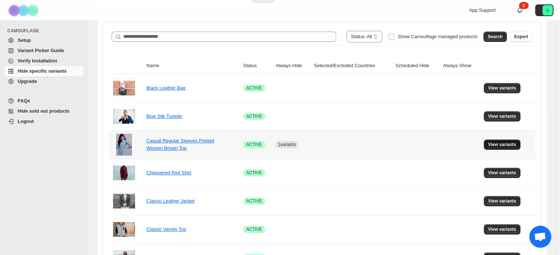
click at [509, 145] on span "View variants" at bounding box center [502, 145] width 28 height 6
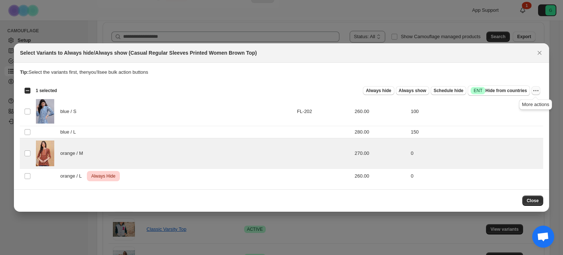
click at [536, 91] on icon "More actions" at bounding box center [536, 90] width 1 height 1
click at [540, 55] on icon "Close" at bounding box center [539, 52] width 7 height 7
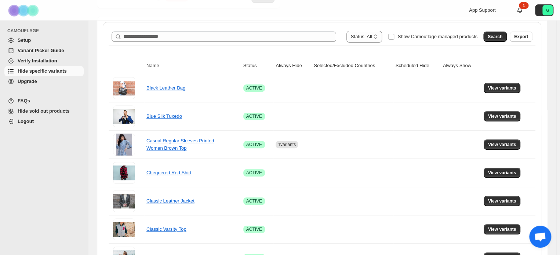
click at [39, 58] on span "Verify Installation" at bounding box center [38, 61] width 40 height 6
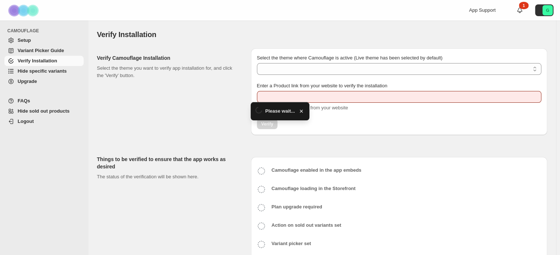
type input "**********"
select select "**********"
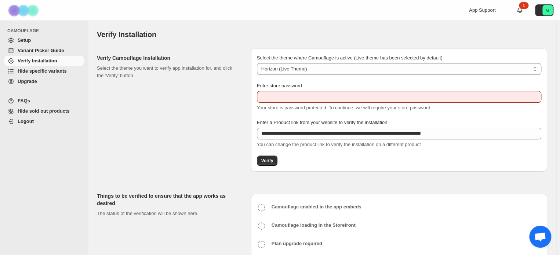
click at [30, 44] on span "Setup" at bounding box center [50, 40] width 65 height 7
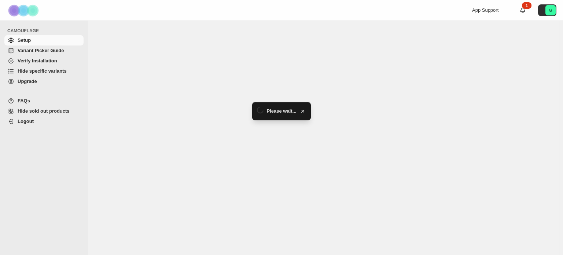
select select "**********"
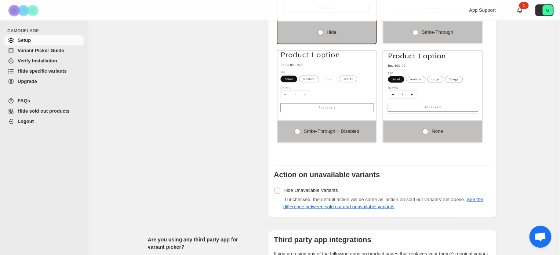
scroll to position [514, 0]
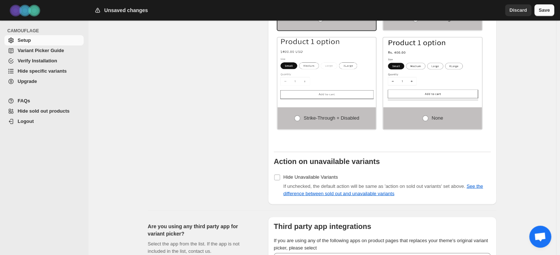
click at [540, 11] on span "Save" at bounding box center [543, 10] width 11 height 7
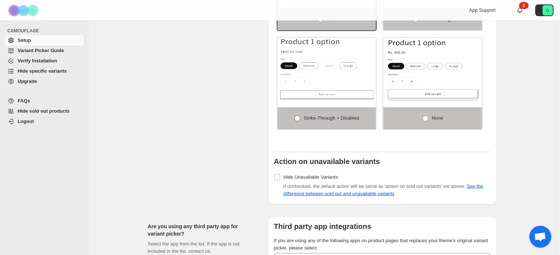
click at [324, 115] on span "Strike-through + Disabled" at bounding box center [330, 118] width 55 height 6
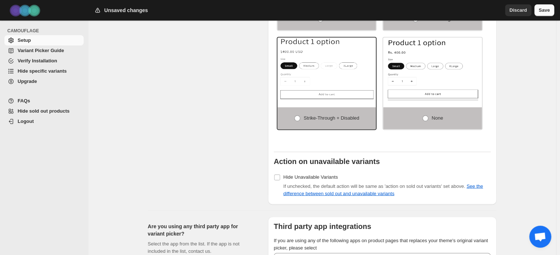
click at [544, 14] on span "Save" at bounding box center [543, 10] width 11 height 7
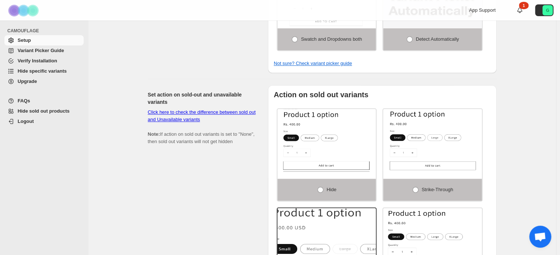
scroll to position [330, 0]
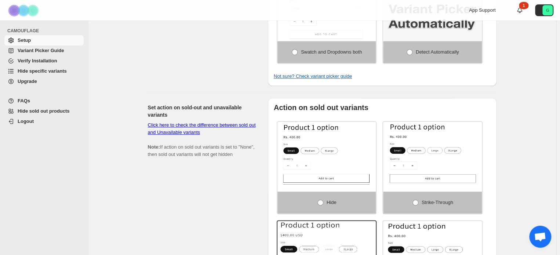
click at [215, 122] on link "Click here to check the difference between sold out and Unavailable variants" at bounding box center [202, 128] width 108 height 13
click at [41, 58] on span "Verify Installation" at bounding box center [38, 61] width 40 height 6
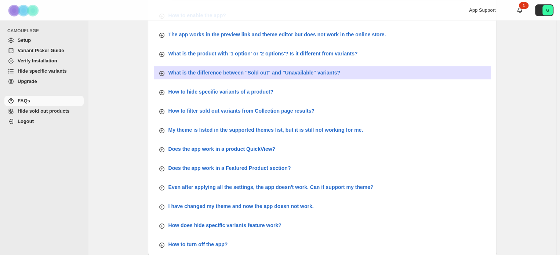
scroll to position [242, 0]
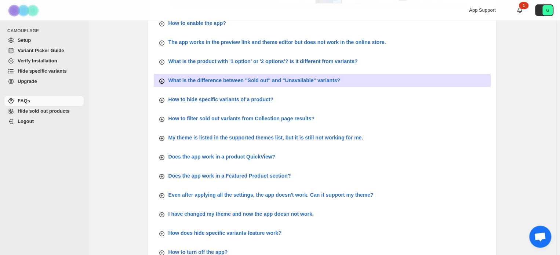
click at [257, 80] on p "What is the difference between "Sold out" and "Unavailable" variants?" at bounding box center [254, 80] width 172 height 7
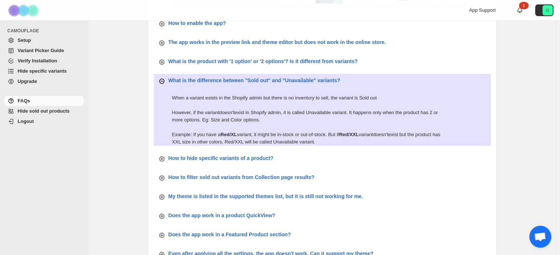
click at [277, 77] on p "What is the difference between "Sold out" and "Unavailable" variants?" at bounding box center [254, 80] width 172 height 7
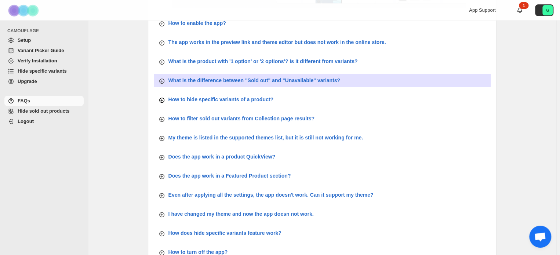
click at [275, 97] on button "How to hide specific variants of a product?" at bounding box center [322, 99] width 337 height 13
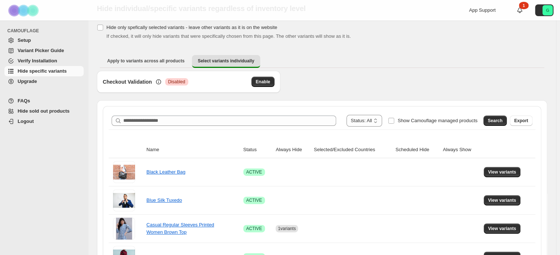
scroll to position [147, 0]
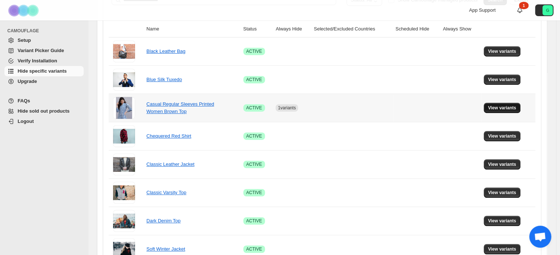
click at [501, 107] on span "View variants" at bounding box center [502, 108] width 28 height 6
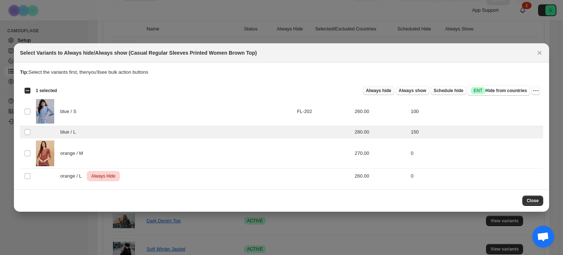
click at [379, 89] on span "Always hide" at bounding box center [378, 91] width 25 height 6
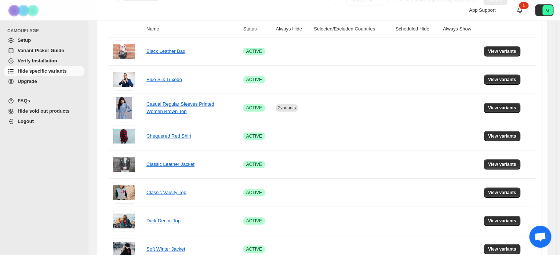
click at [31, 41] on span "Setup" at bounding box center [50, 40] width 65 height 7
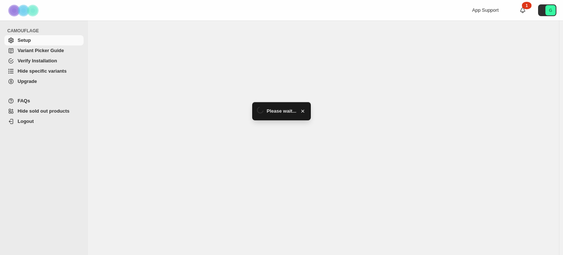
select select "**********"
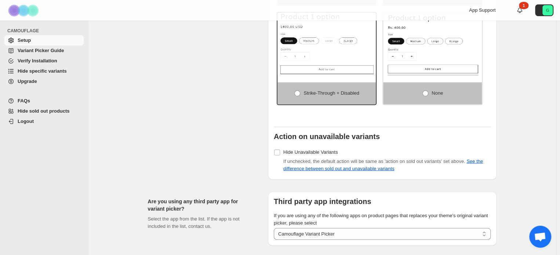
scroll to position [583, 0]
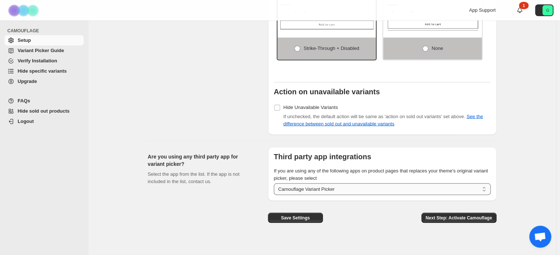
click at [336, 187] on select "**********" at bounding box center [382, 189] width 217 height 12
click at [351, 217] on div "Save Settings Next Step: Activate Camouflage" at bounding box center [379, 212] width 234 height 34
click at [337, 183] on select "**********" at bounding box center [382, 189] width 217 height 12
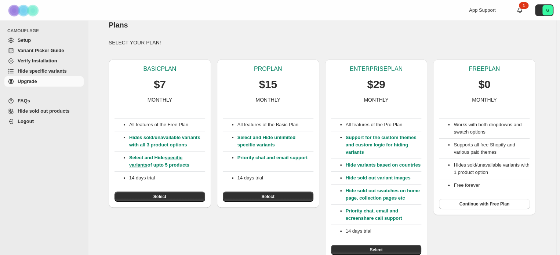
scroll to position [15, 0]
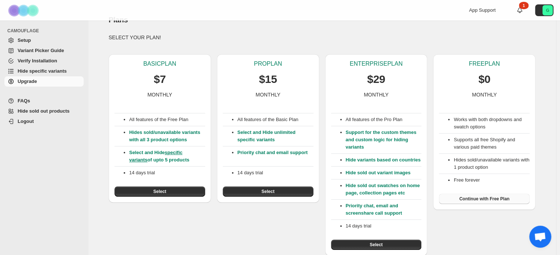
click at [497, 198] on span "Continue with Free Plan" at bounding box center [484, 199] width 50 height 6
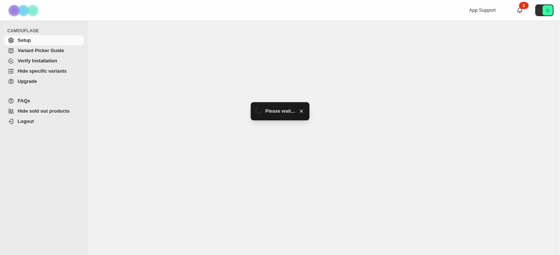
select select "**********"
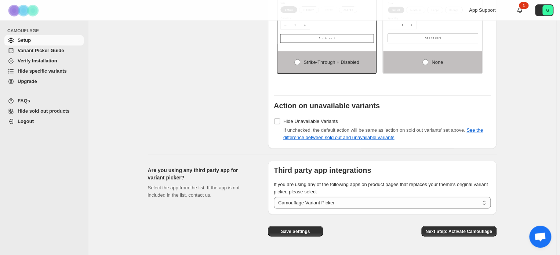
scroll to position [653, 0]
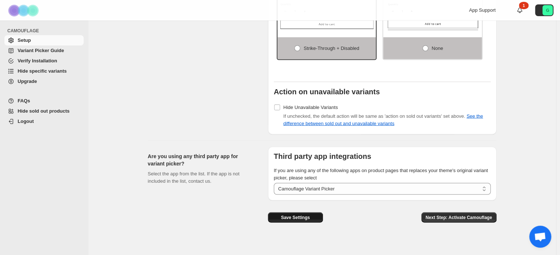
click at [306, 214] on span "Save Settings" at bounding box center [295, 217] width 29 height 6
click at [33, 81] on span "Upgrade" at bounding box center [27, 81] width 19 height 6
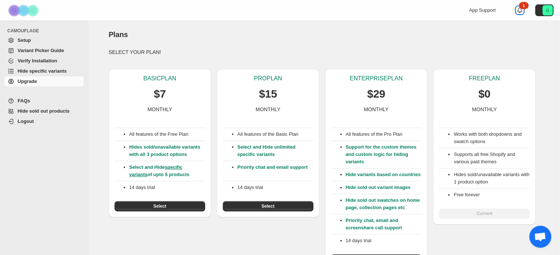
click at [525, 6] on div "1" at bounding box center [524, 5] width 10 height 7
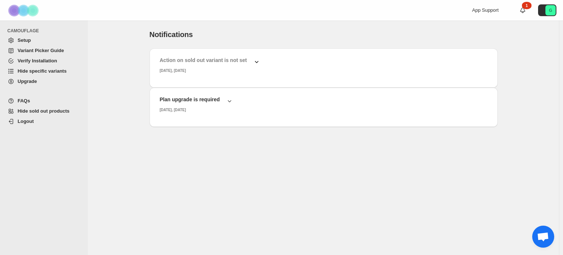
click at [254, 63] on icon "button" at bounding box center [256, 61] width 7 height 7
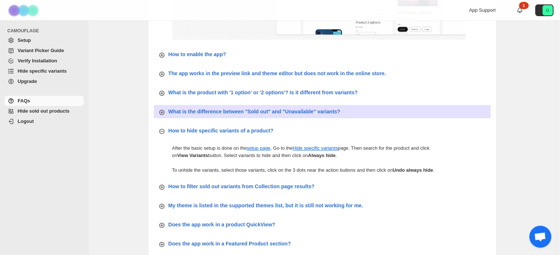
scroll to position [132, 0]
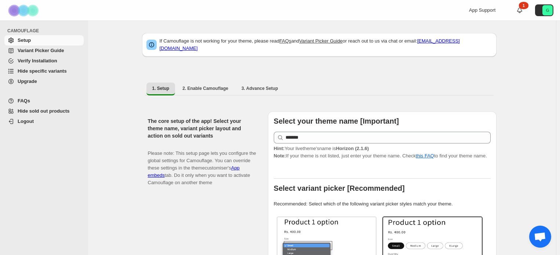
select select "**********"
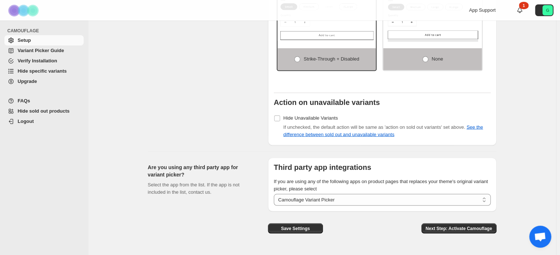
scroll to position [583, 0]
